Goal: Task Accomplishment & Management: Use online tool/utility

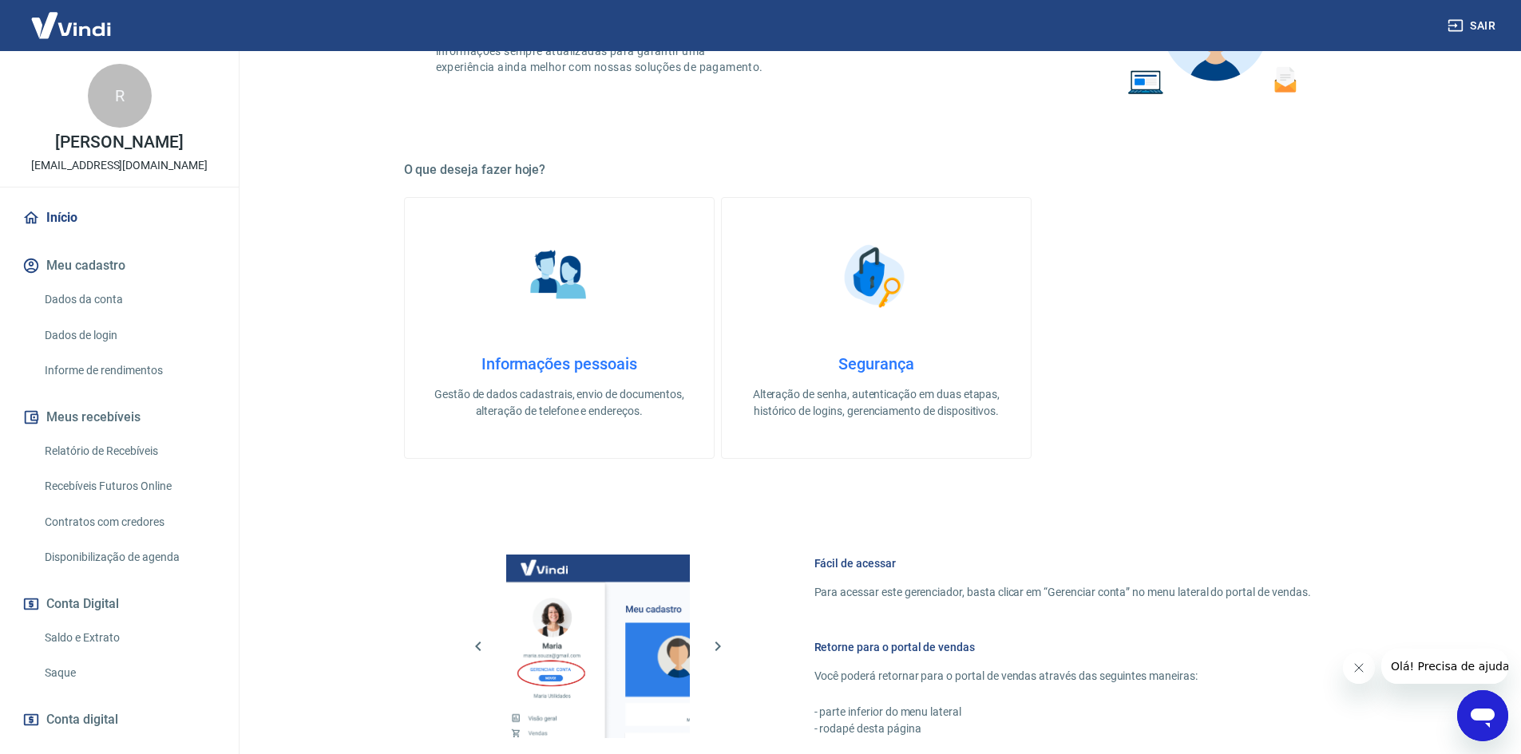
scroll to position [240, 0]
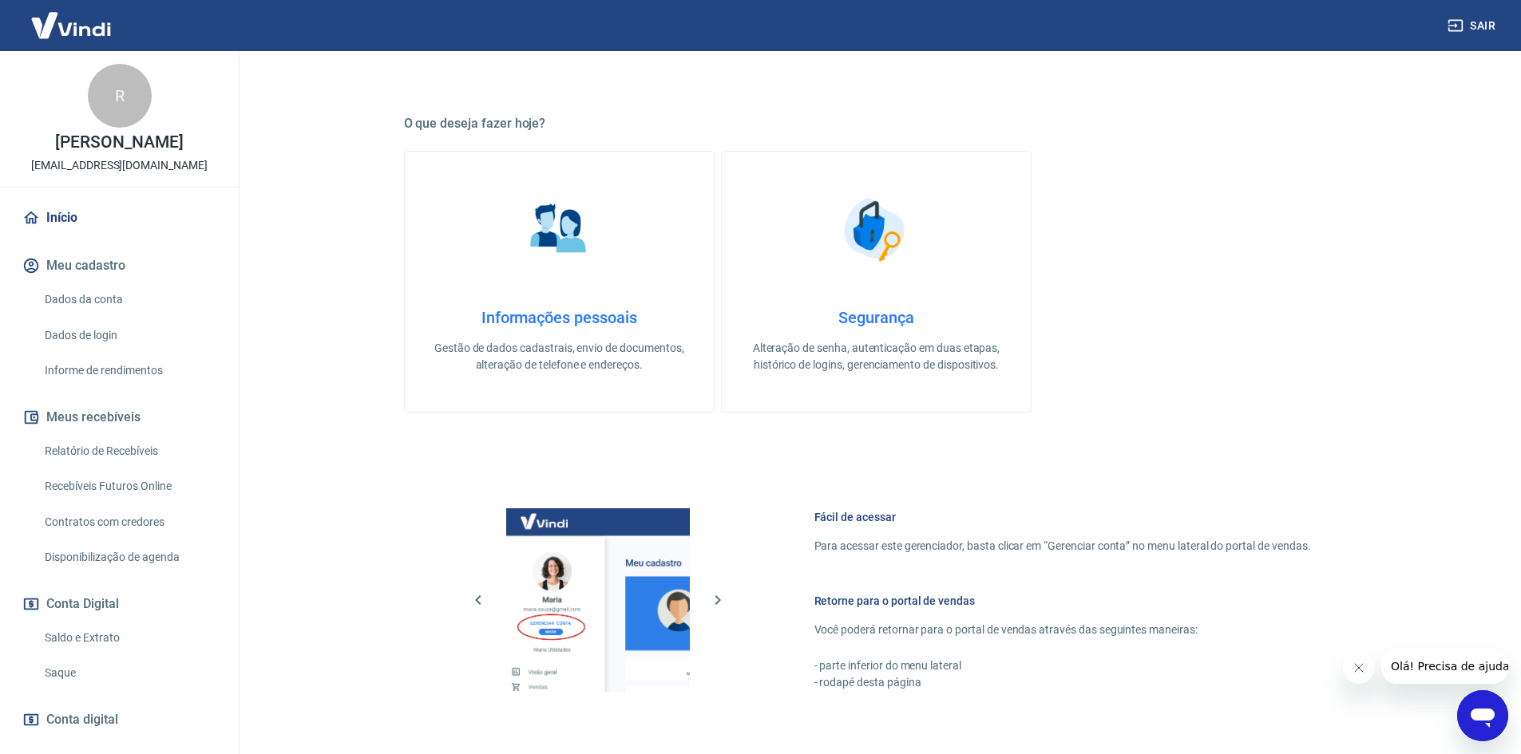
click at [116, 453] on link "Relatório de Recebíveis" at bounding box center [128, 451] width 181 height 33
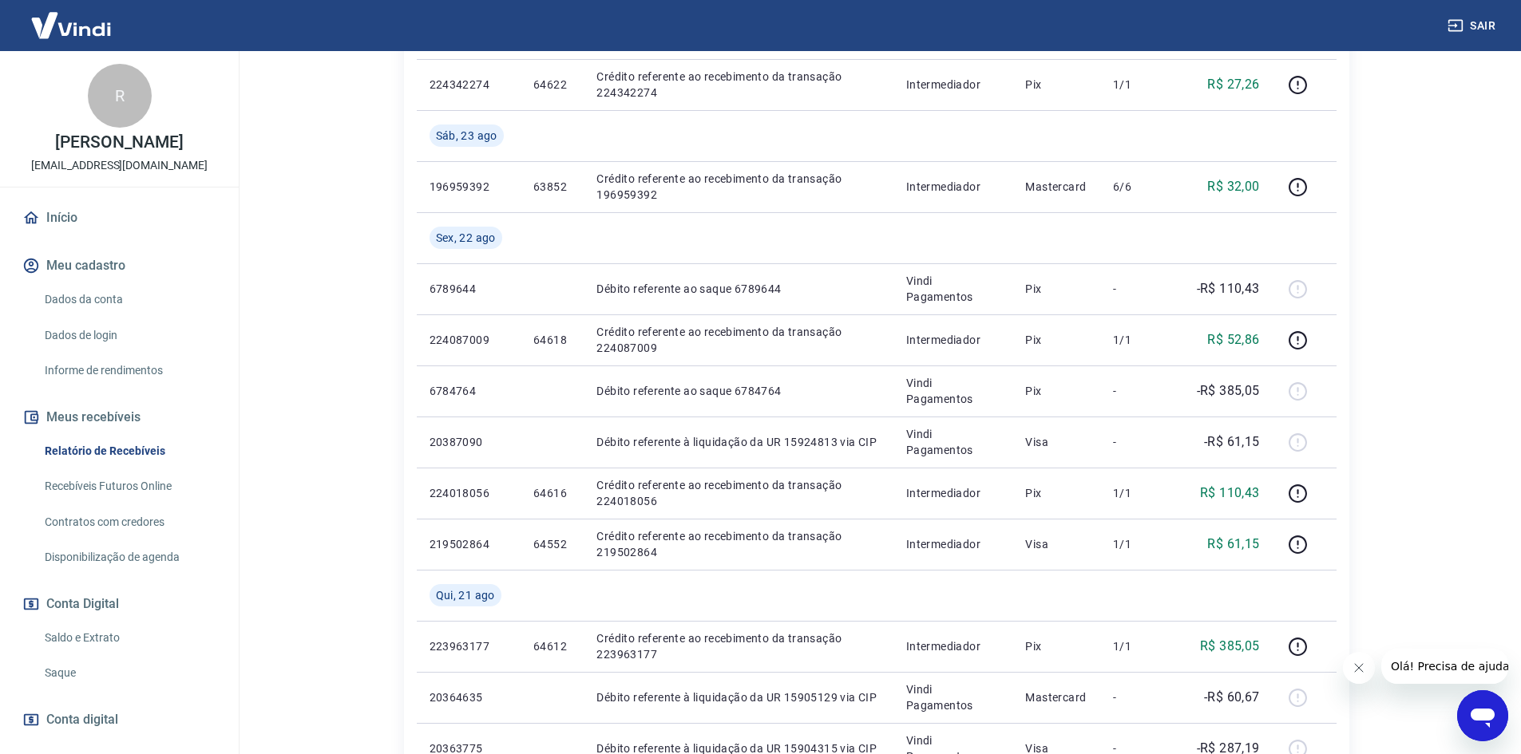
scroll to position [719, 0]
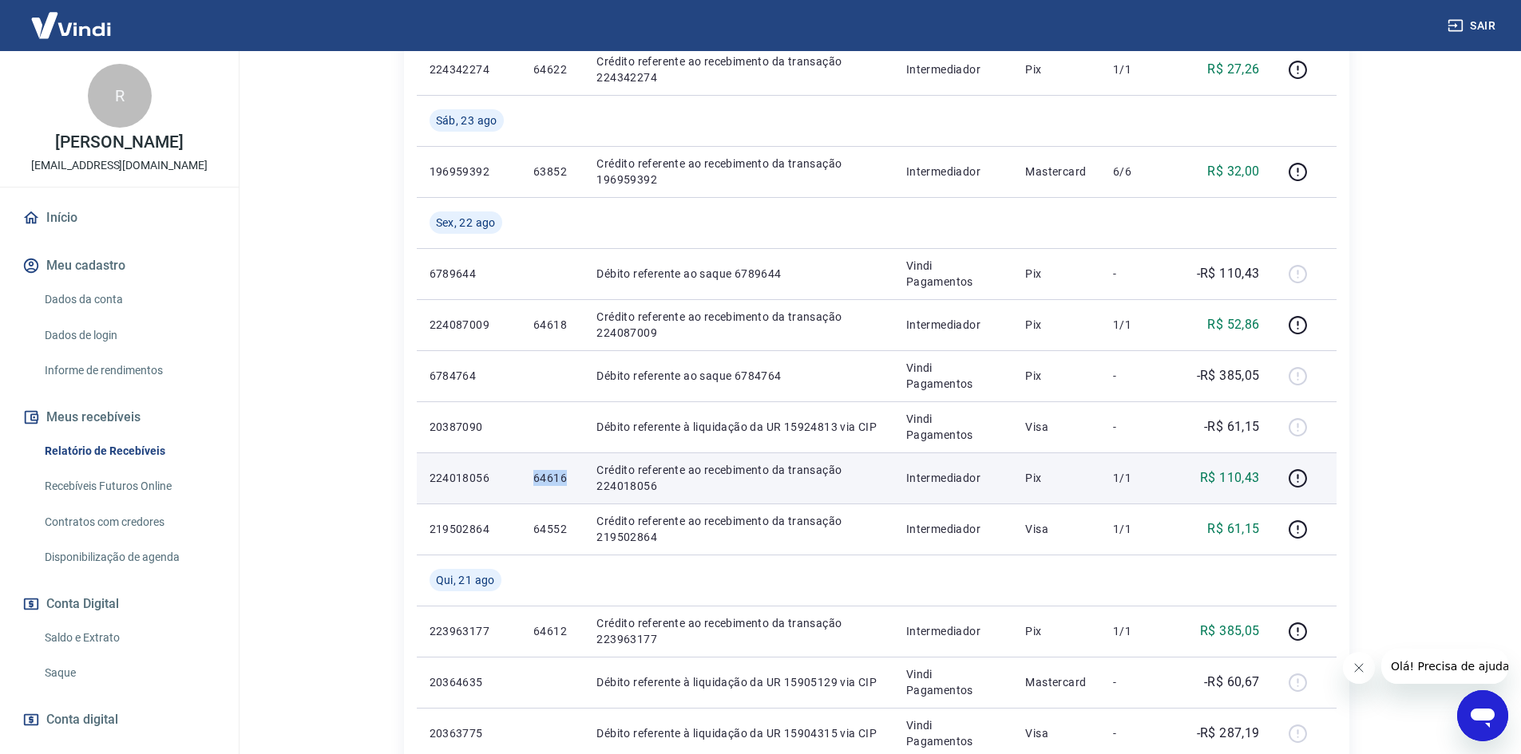
drag, startPoint x: 529, startPoint y: 479, endPoint x: 567, endPoint y: 477, distance: 37.6
click at [567, 477] on td "64616" at bounding box center [552, 478] width 63 height 51
copy p "64616"
click at [1299, 478] on icon "button" at bounding box center [1298, 476] width 2 height 5
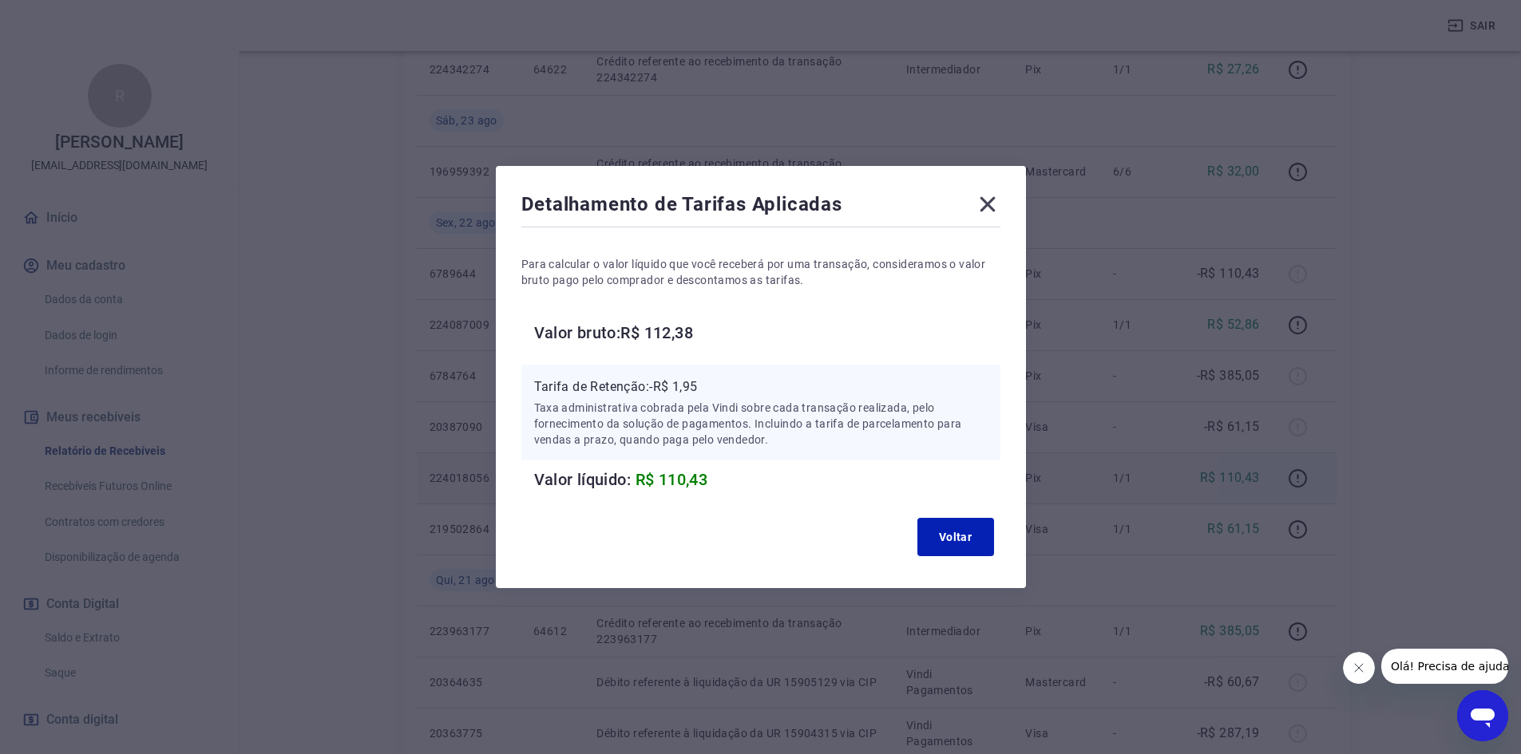
click at [995, 204] on icon at bounding box center [987, 204] width 15 height 15
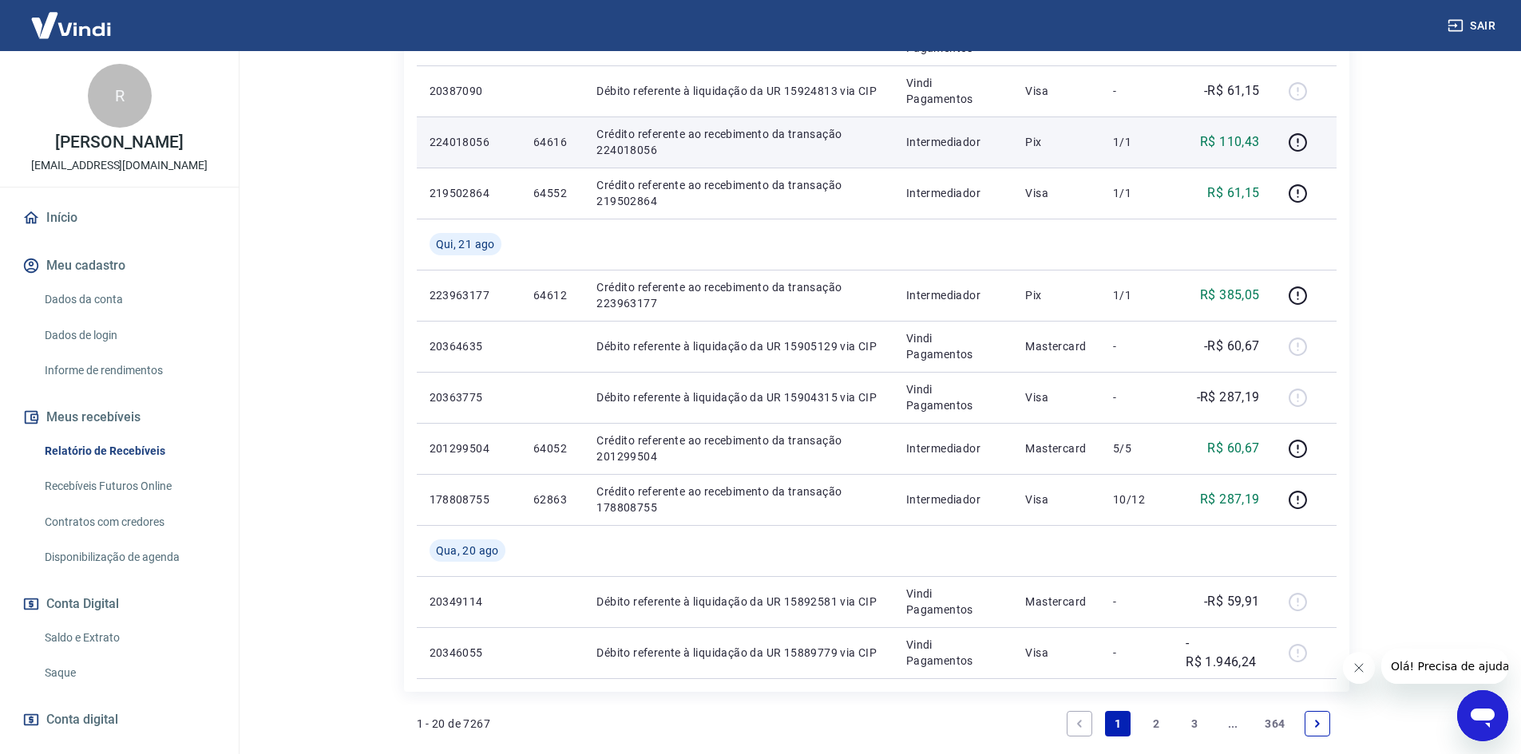
scroll to position [1198, 0]
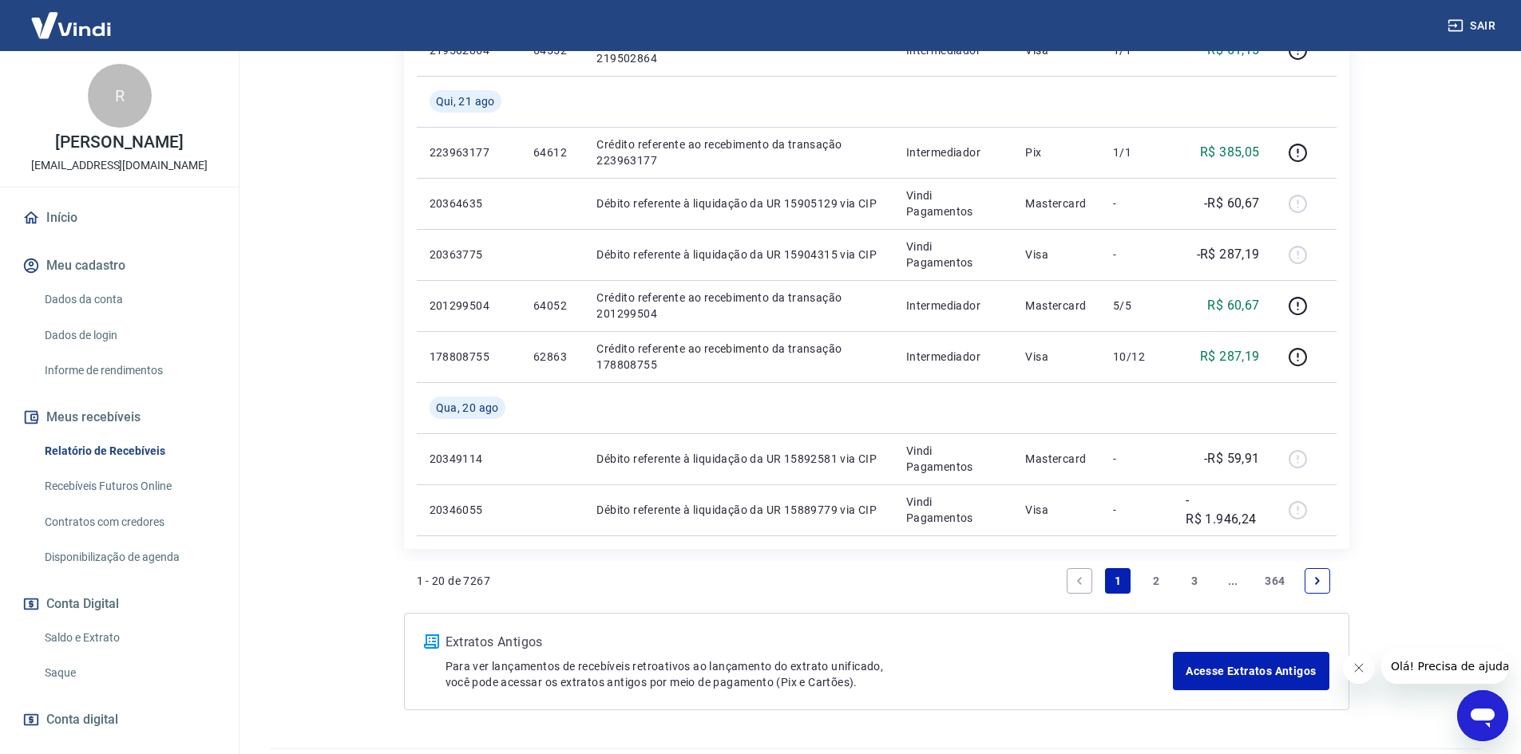
click at [1158, 573] on link "2" at bounding box center [1156, 581] width 26 height 26
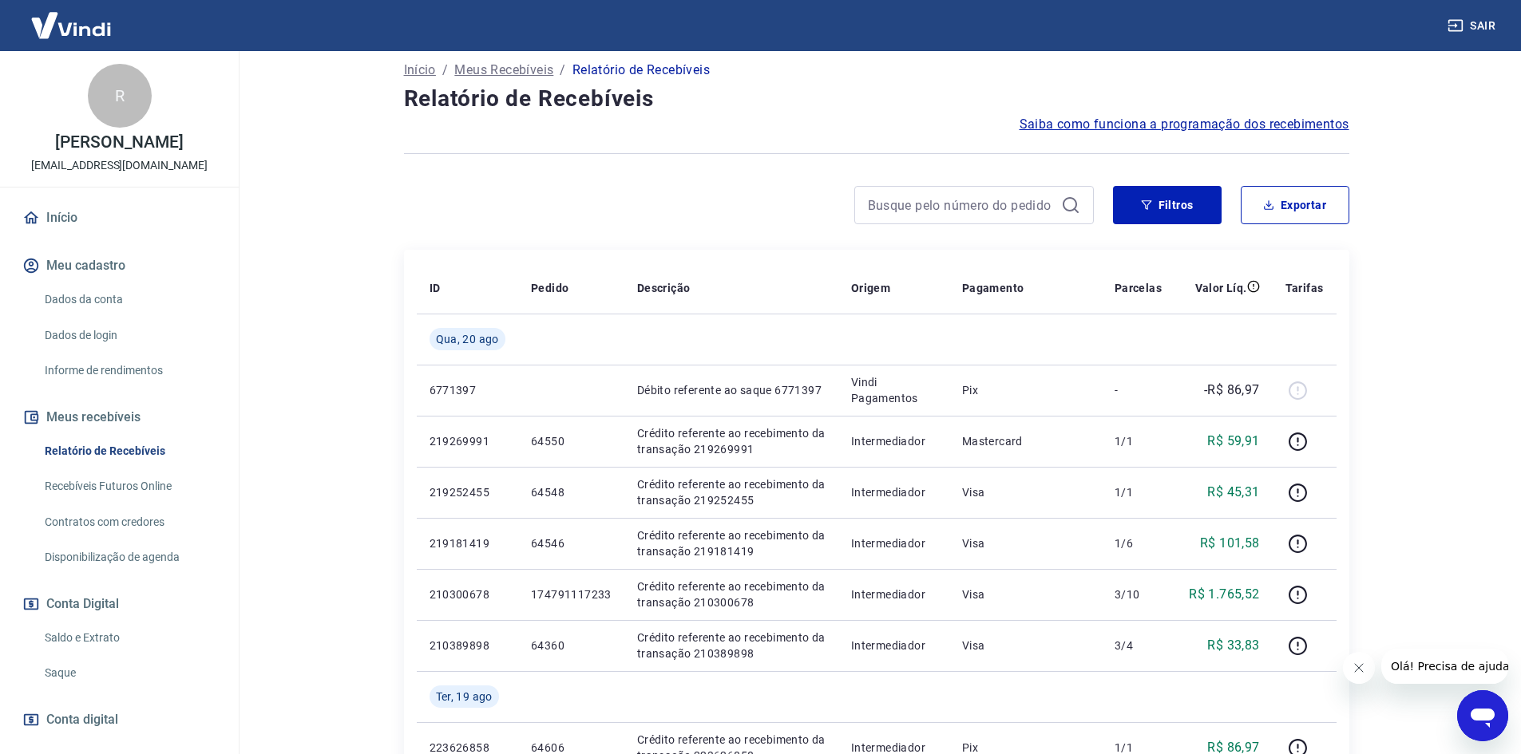
scroll to position [160, 0]
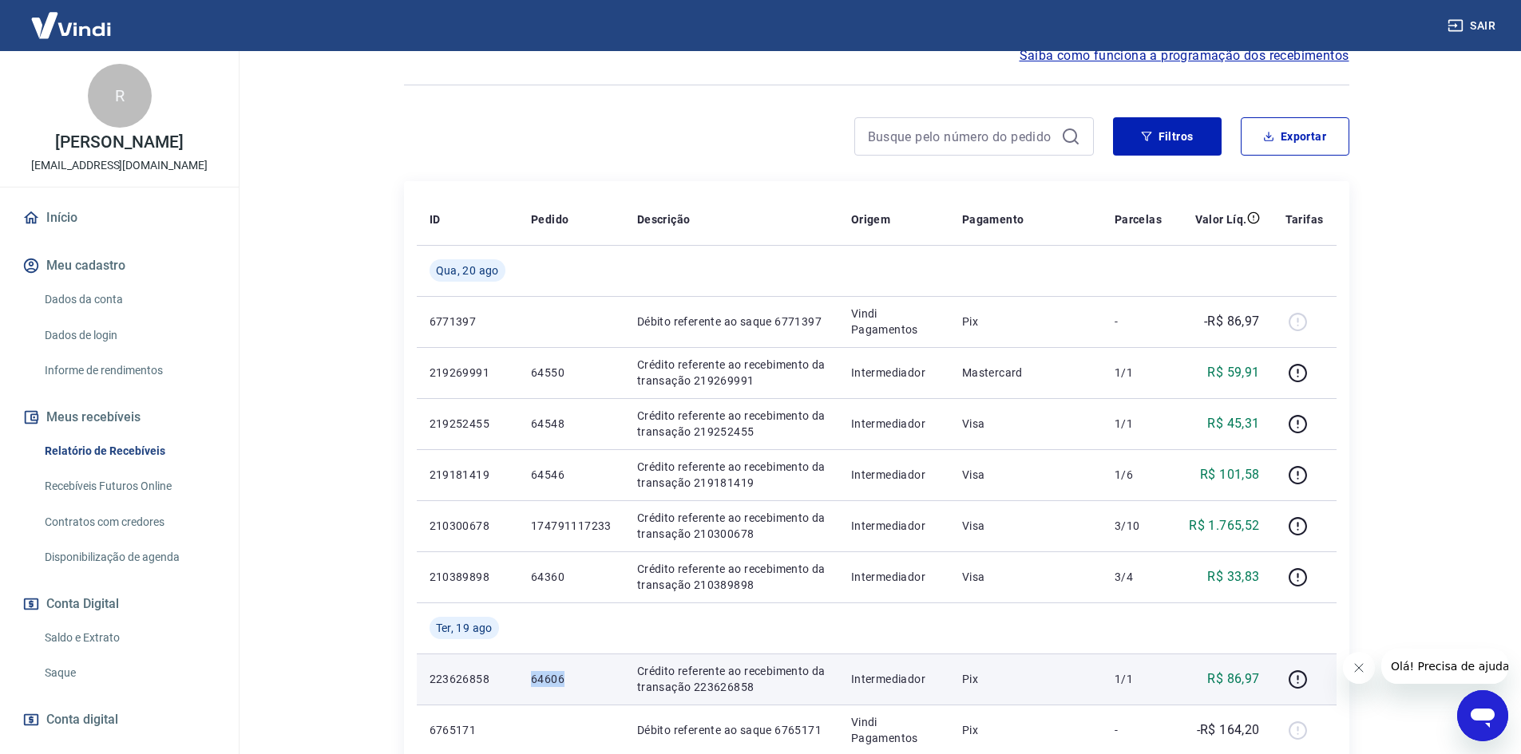
drag, startPoint x: 533, startPoint y: 678, endPoint x: 570, endPoint y: 678, distance: 36.7
click at [570, 678] on td "64606" at bounding box center [571, 679] width 106 height 51
copy p "64606"
click at [1303, 680] on icon "button" at bounding box center [1298, 680] width 20 height 20
